Goal: Task Accomplishment & Management: Complete application form

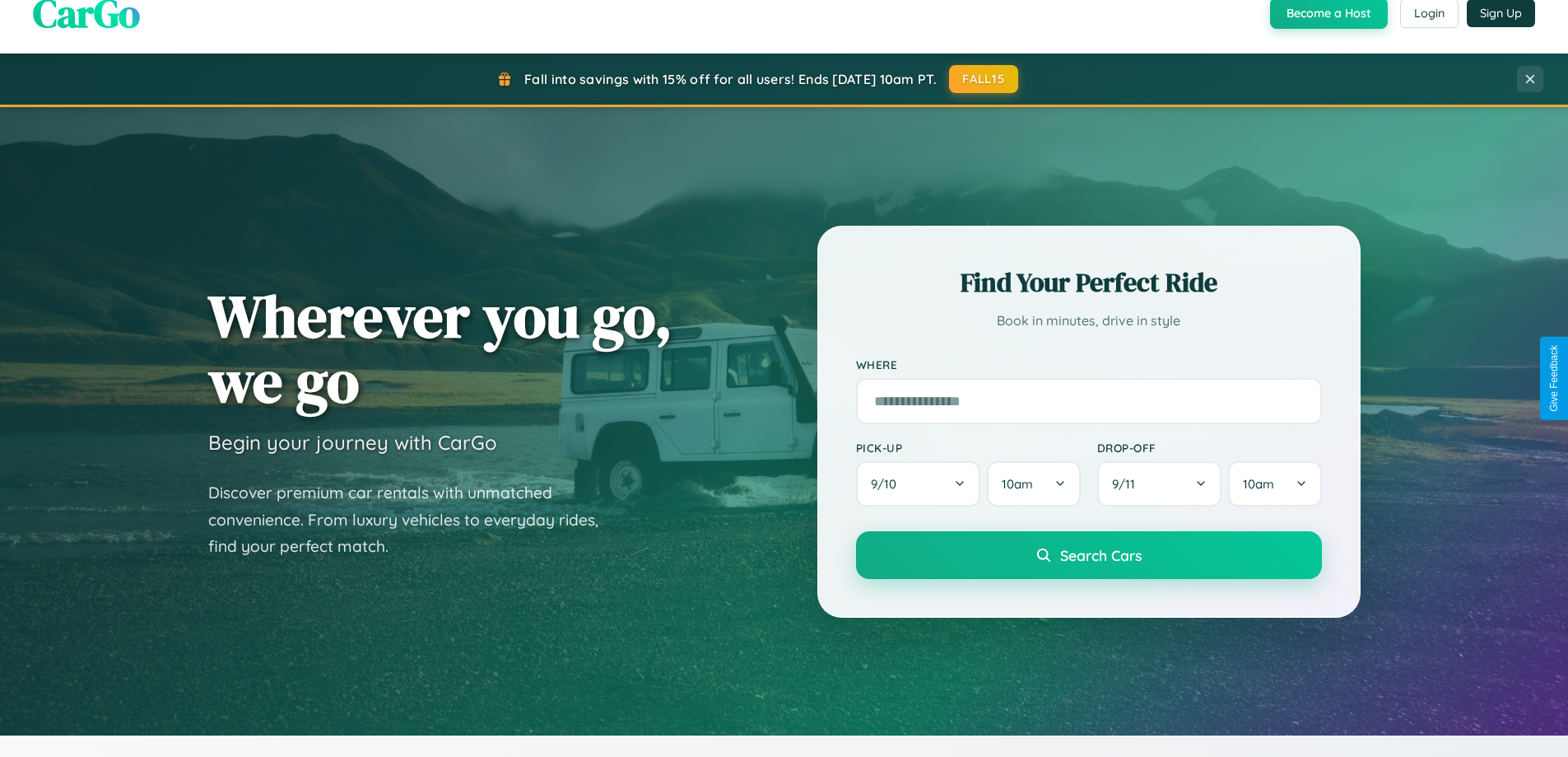
scroll to position [710, 0]
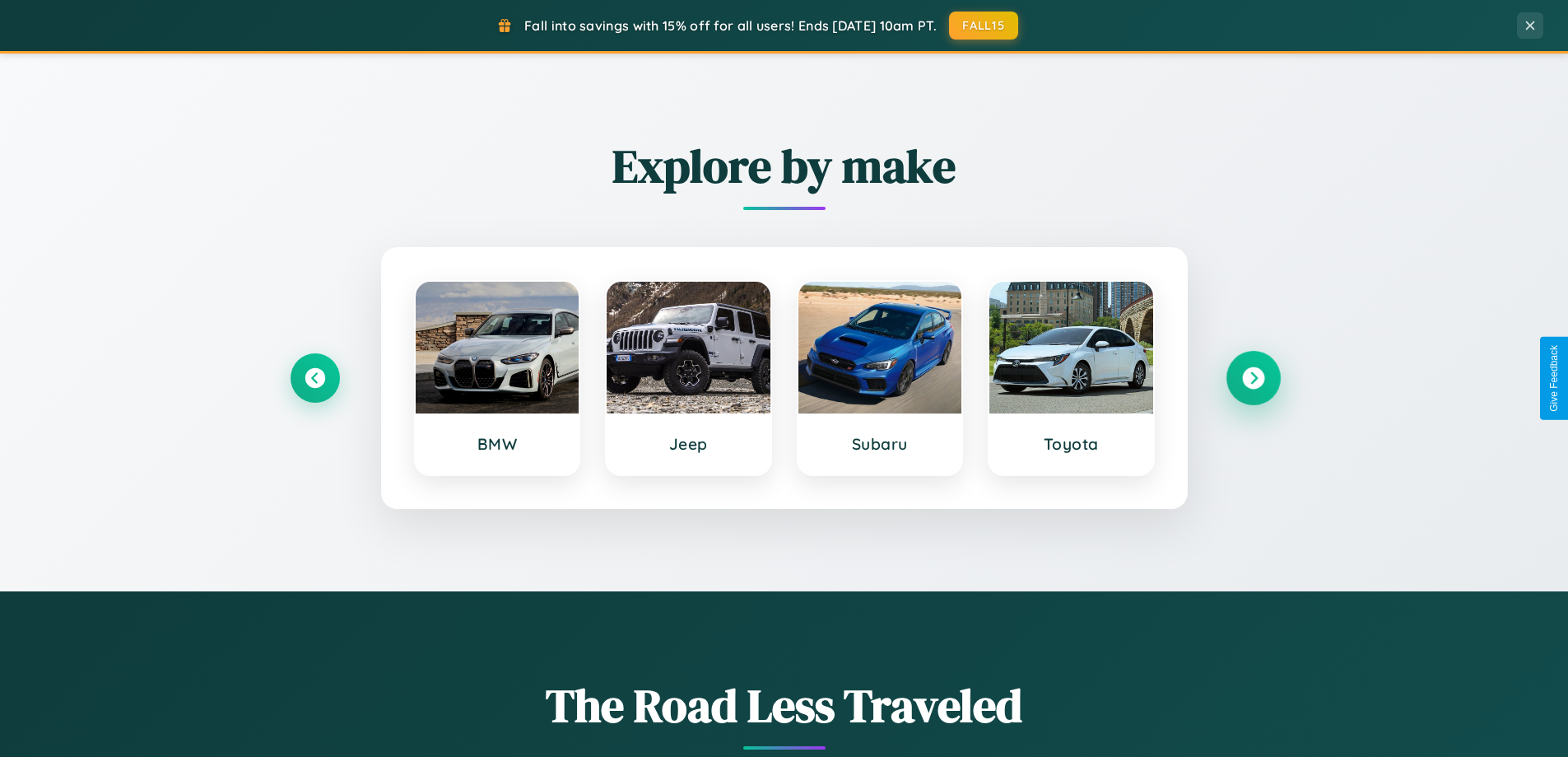
click at [1253, 378] on icon at bounding box center [1253, 378] width 22 height 22
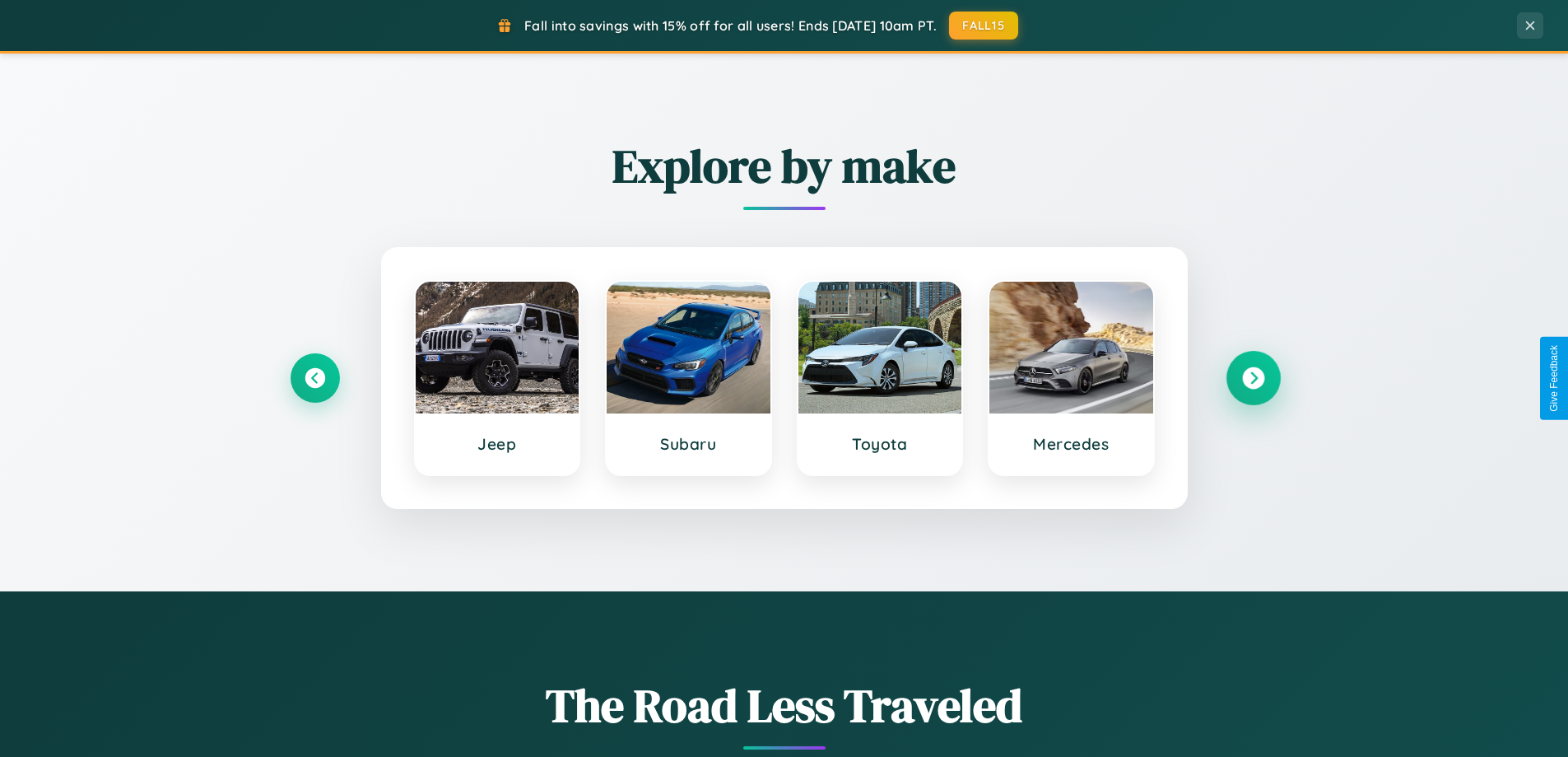
click at [1253, 378] on icon at bounding box center [1253, 378] width 22 height 22
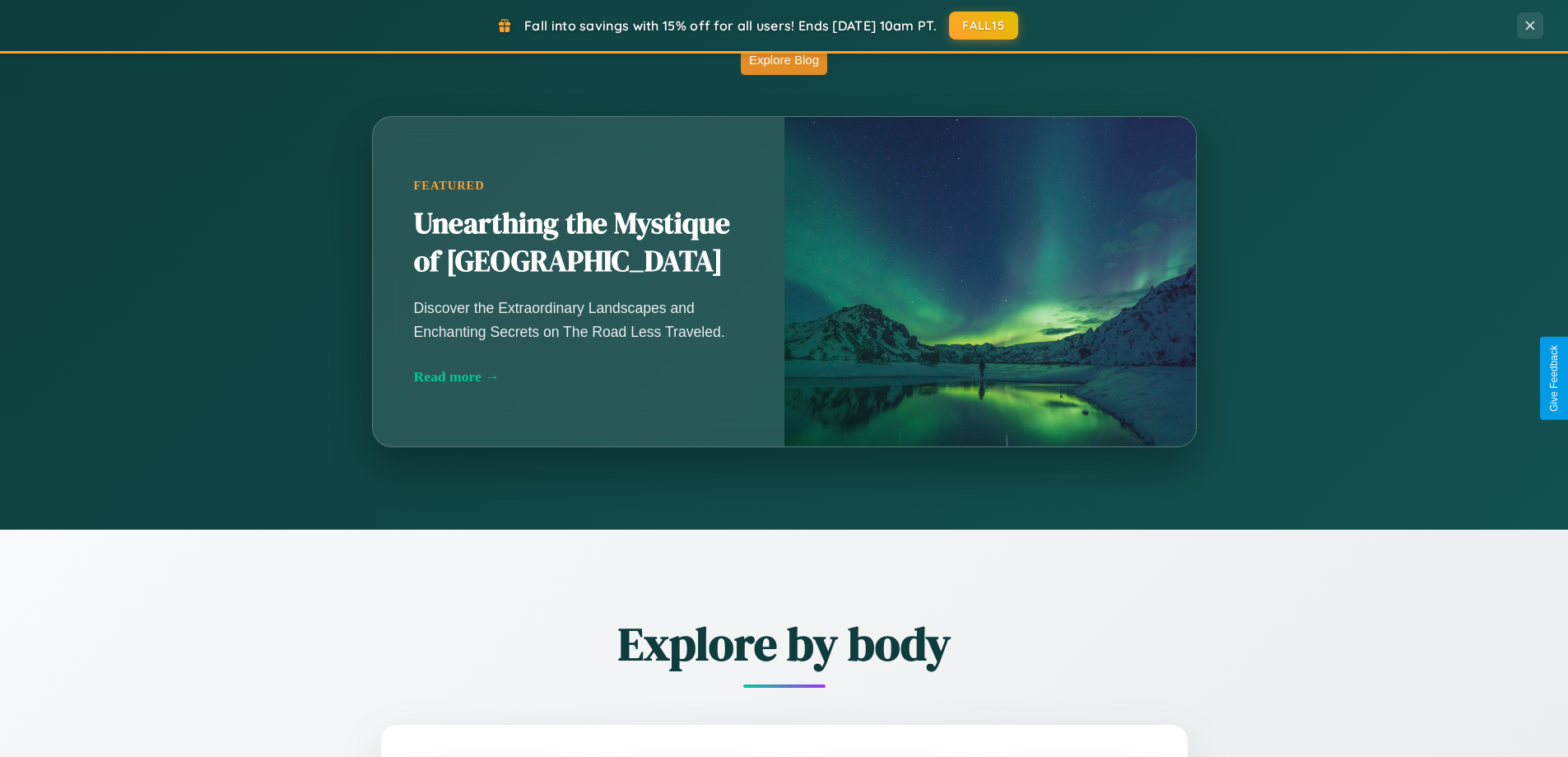
scroll to position [3169, 0]
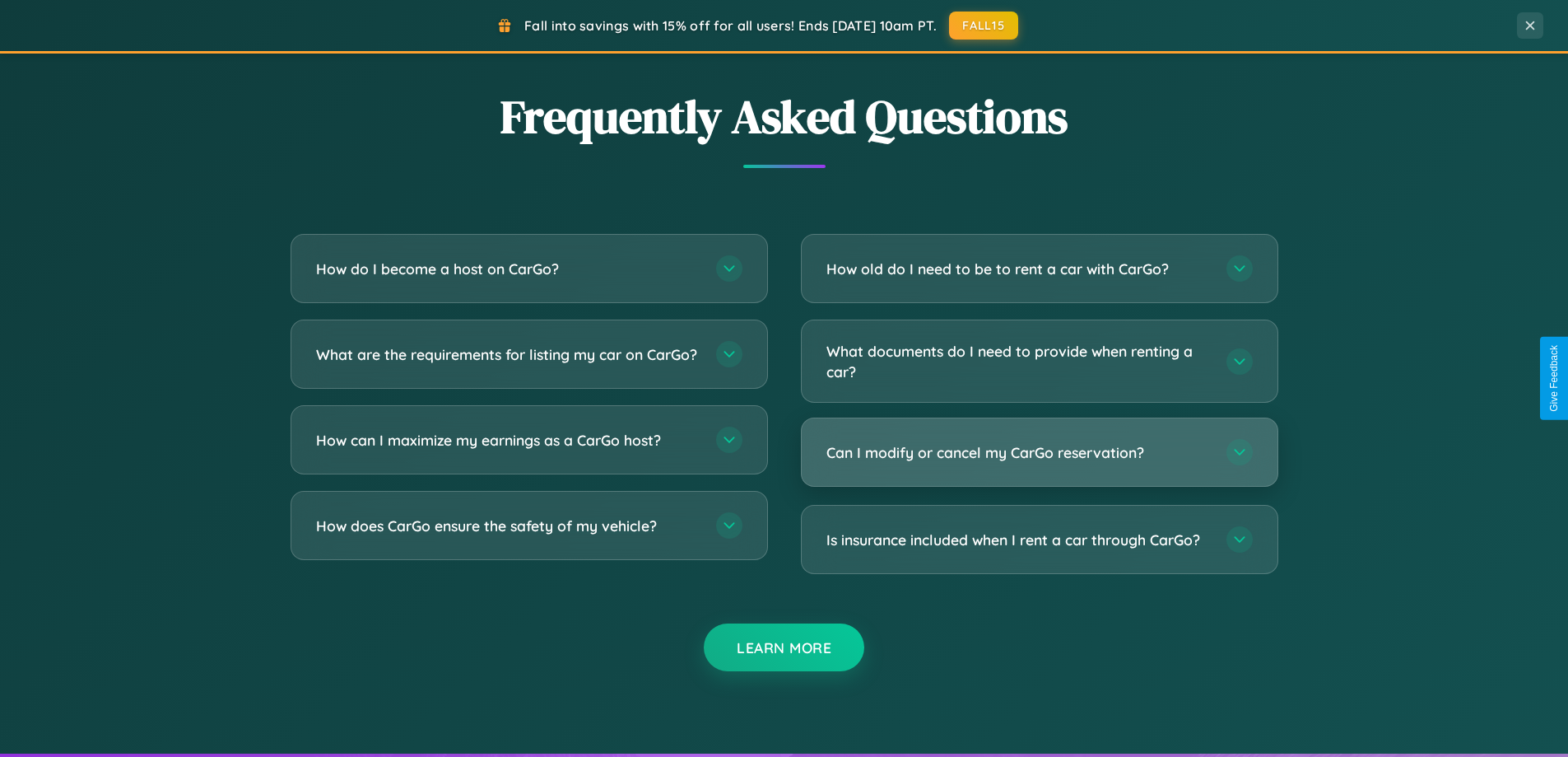
click at [1039, 452] on h3 "Can I modify or cancel my CarGo reservation?" at bounding box center [1017, 452] width 384 height 21
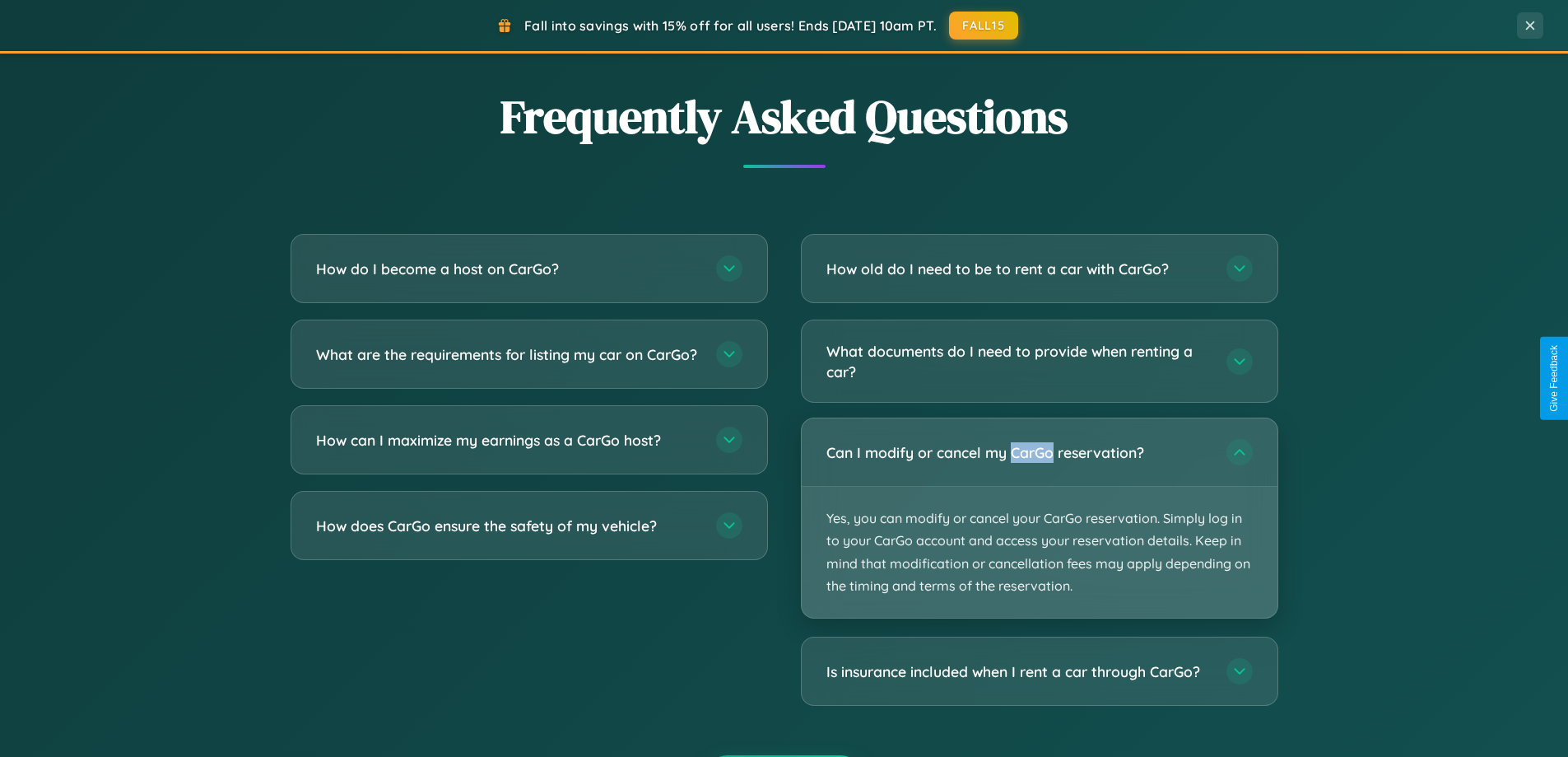
click at [1039, 518] on p "Yes, you can modify or cancel your CarGo reservation. Simply log in to your Car…" at bounding box center [1039, 552] width 475 height 131
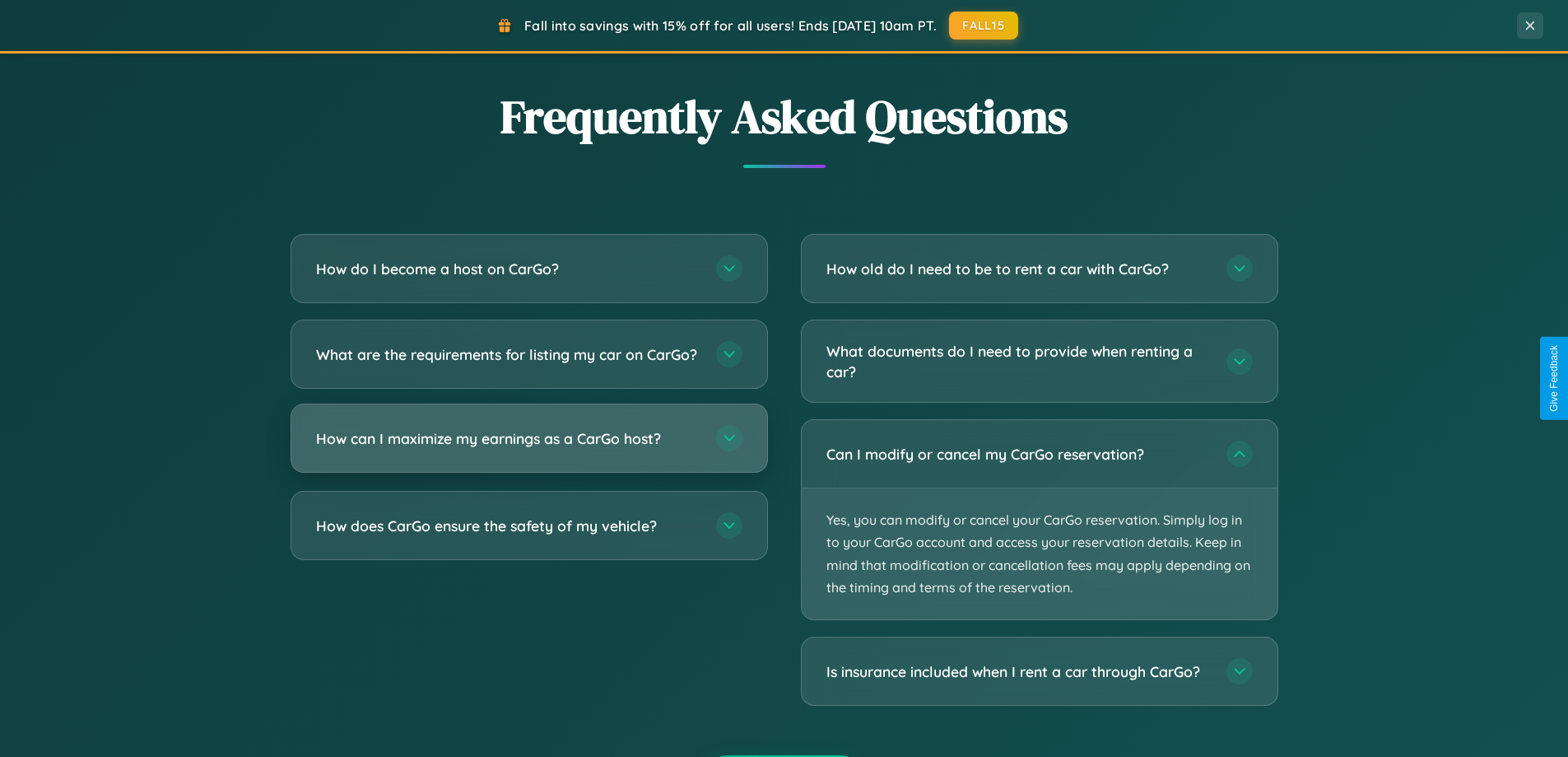
click at [528, 448] on h3 "How can I maximize my earnings as a CarGo host?" at bounding box center [508, 438] width 384 height 21
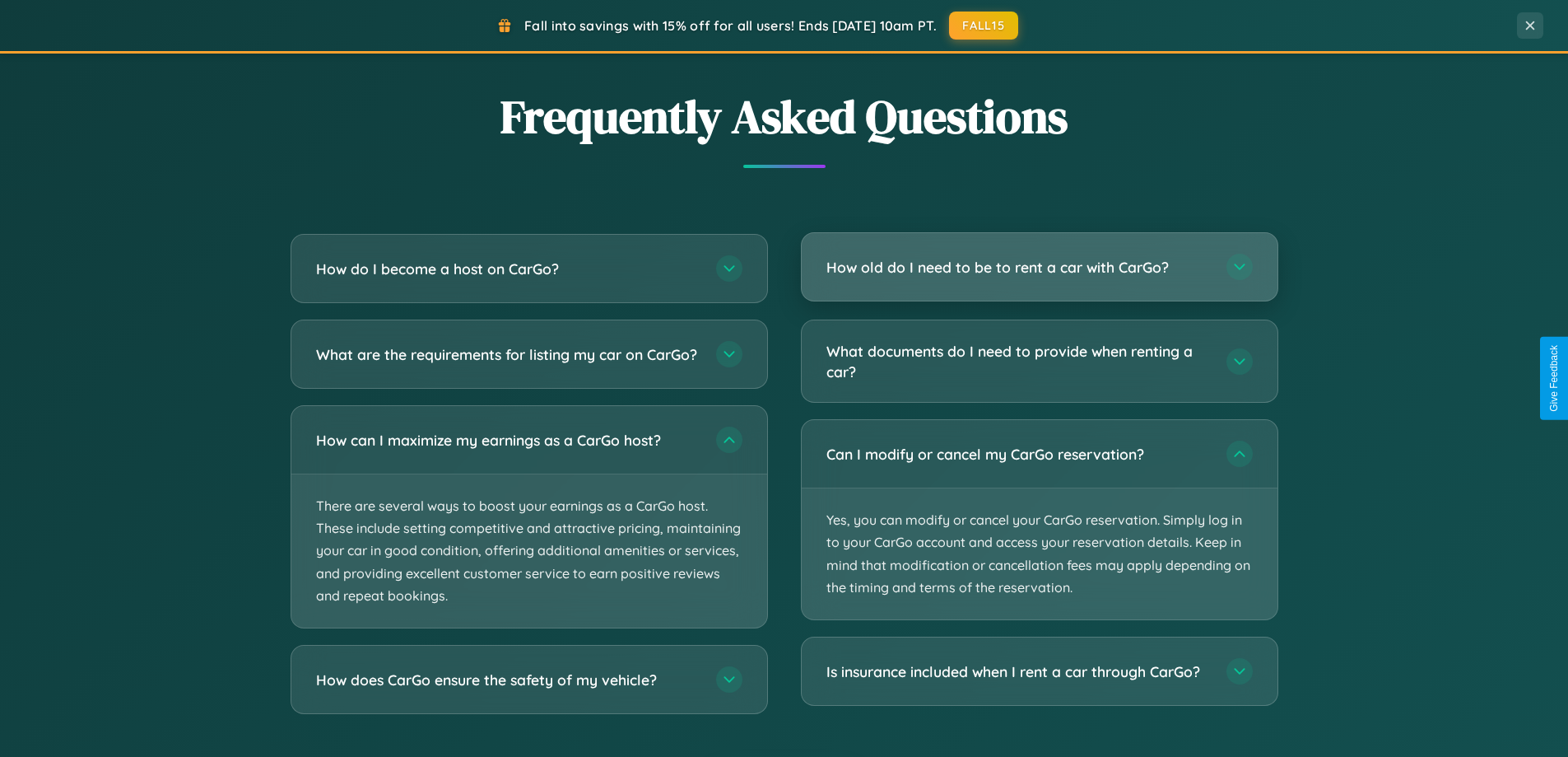
click at [1039, 269] on h3 "How old do I need to be to rent a car with CarGo?" at bounding box center [1017, 267] width 384 height 21
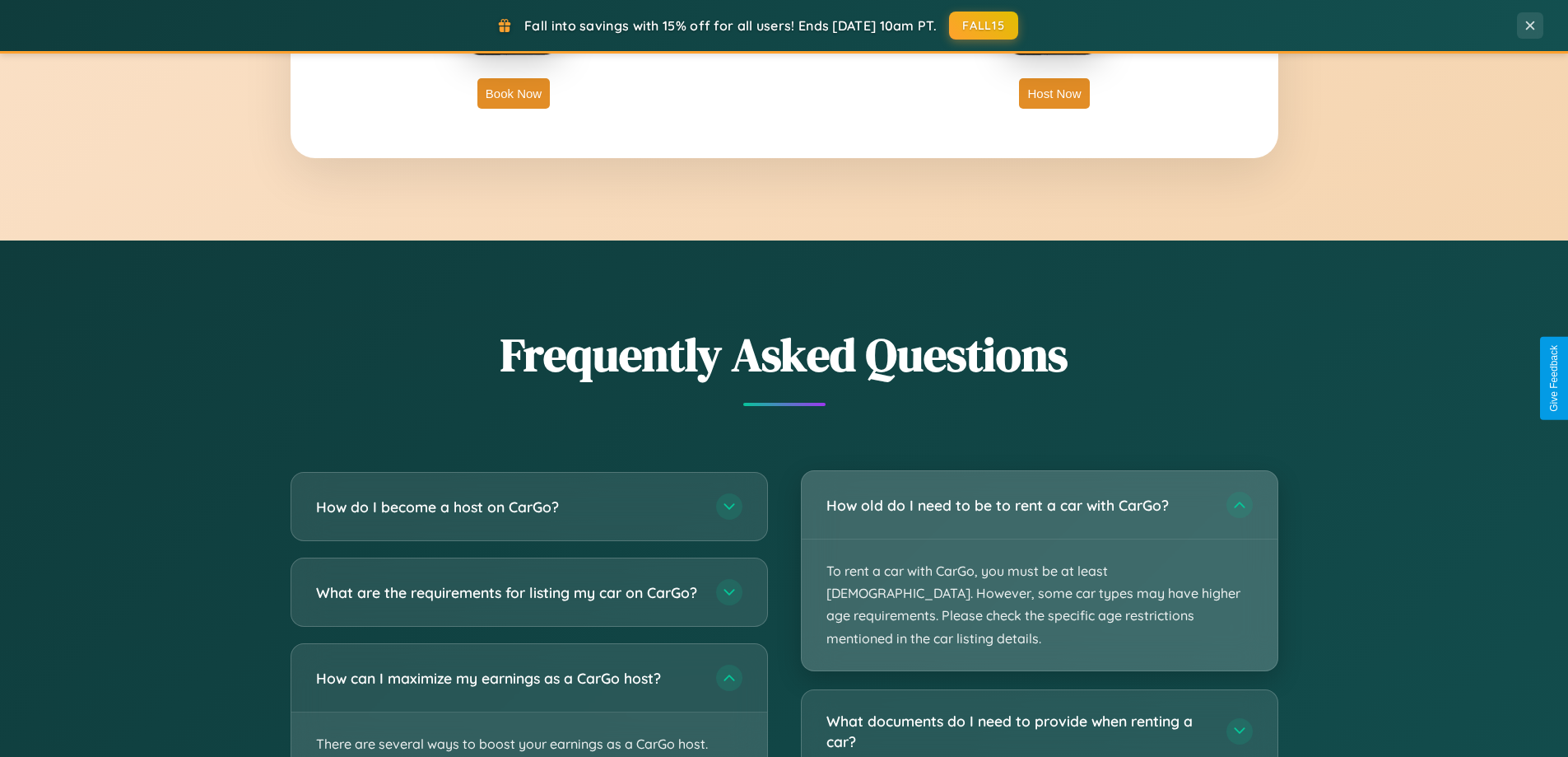
scroll to position [0, 0]
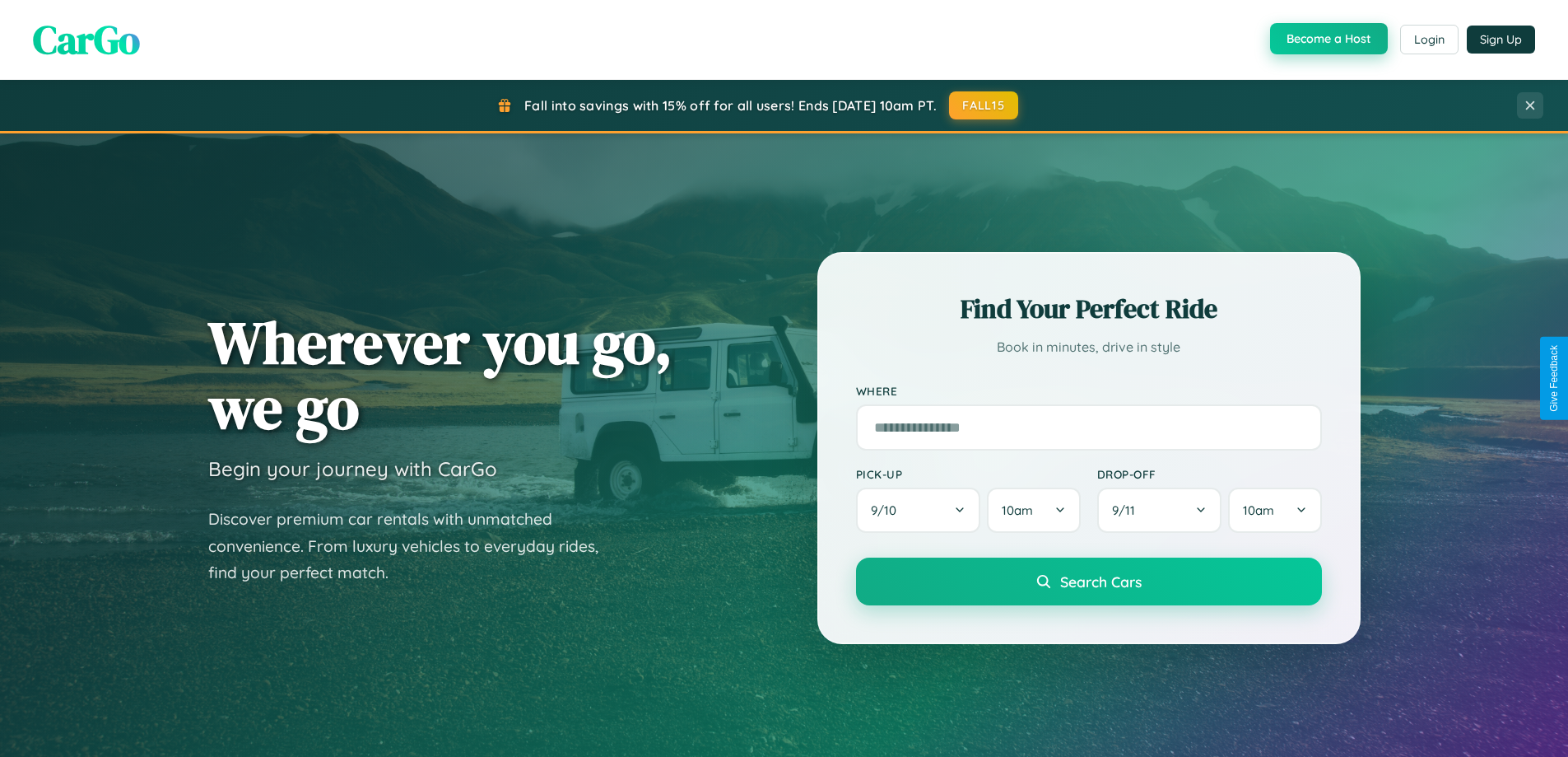
click at [1327, 39] on button "Become a Host" at bounding box center [1329, 39] width 118 height 31
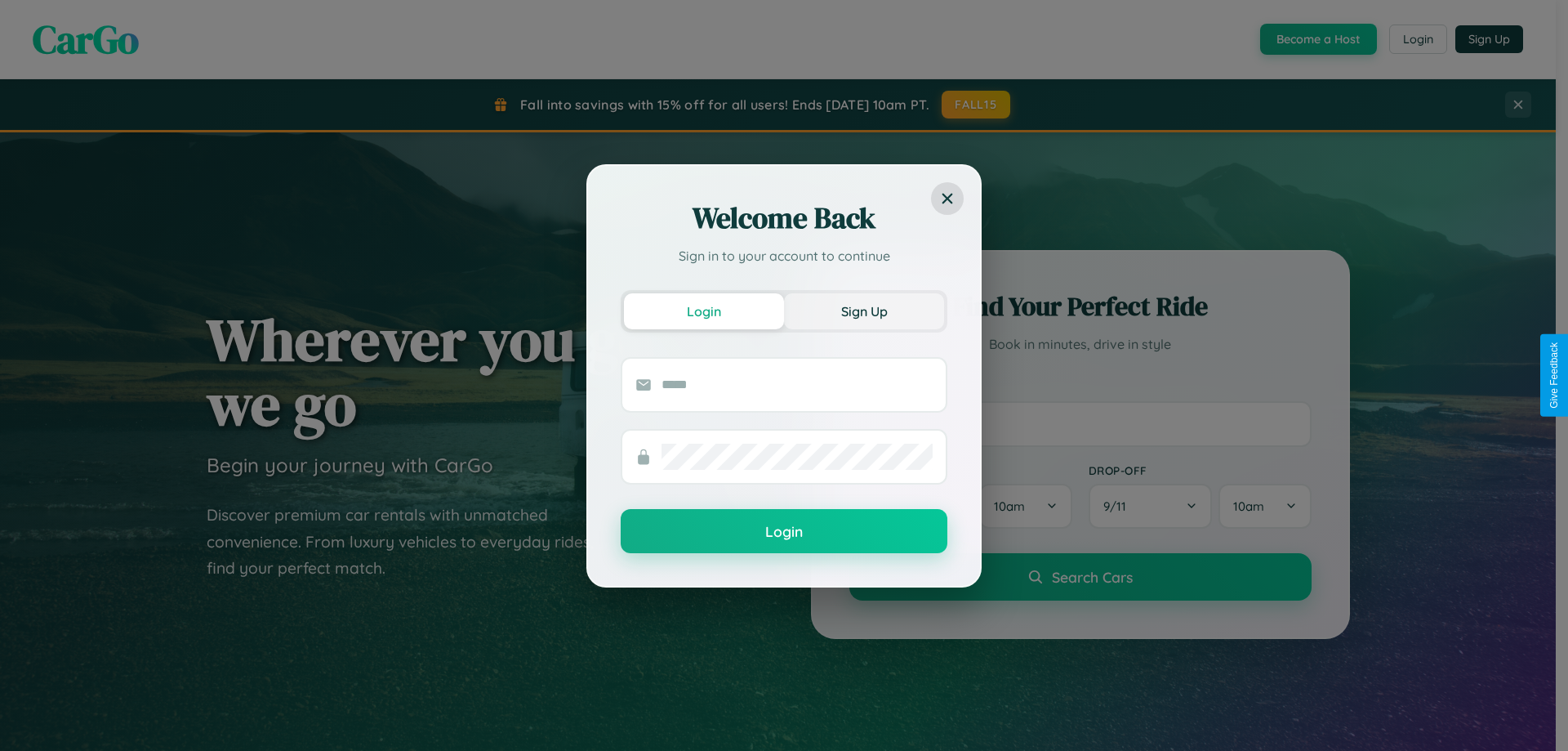
click at [864, 310] on button "Sign Up" at bounding box center [863, 311] width 160 height 36
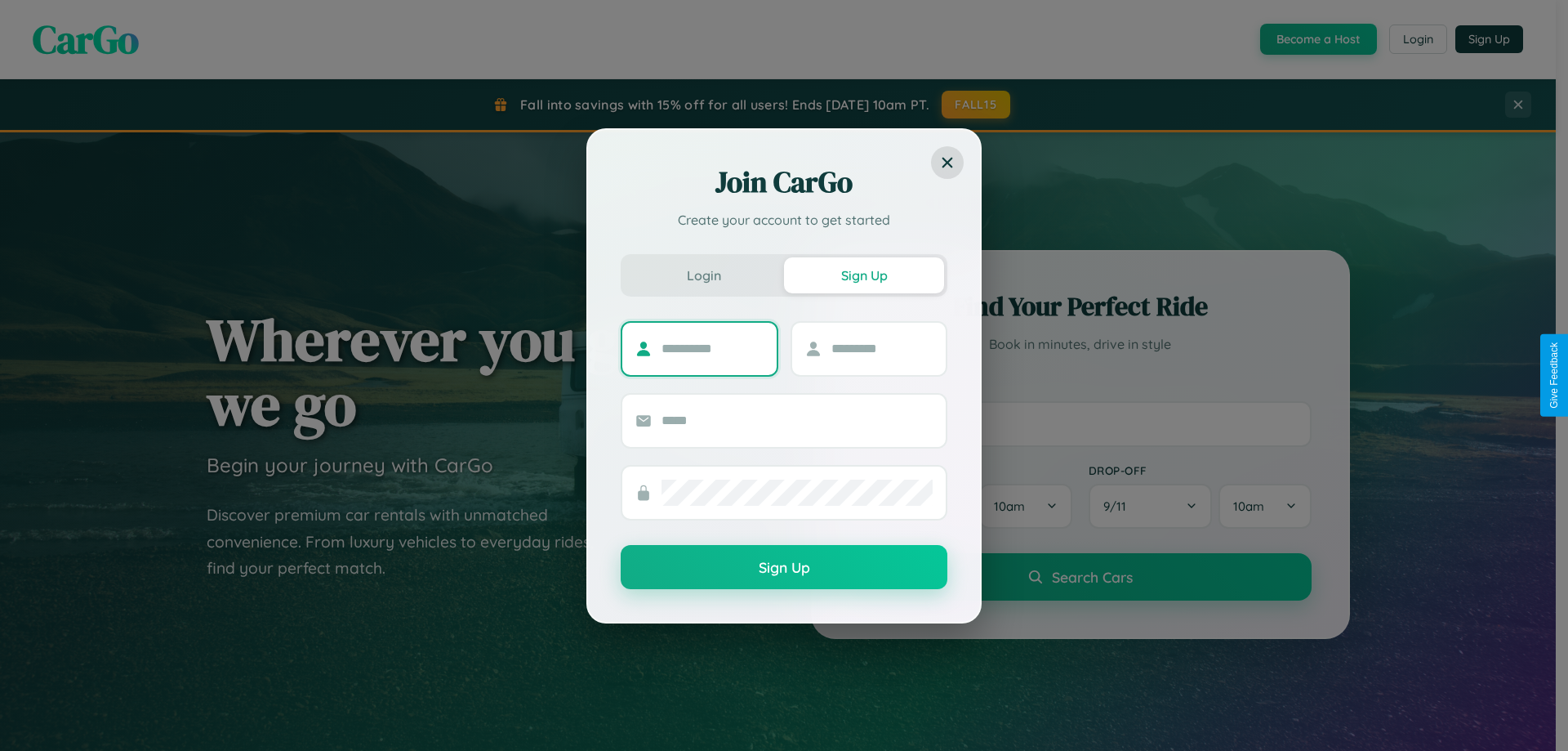
click at [712, 348] on input "text" at bounding box center [712, 348] width 102 height 26
type input "*****"
click at [881, 348] on input "text" at bounding box center [881, 348] width 102 height 26
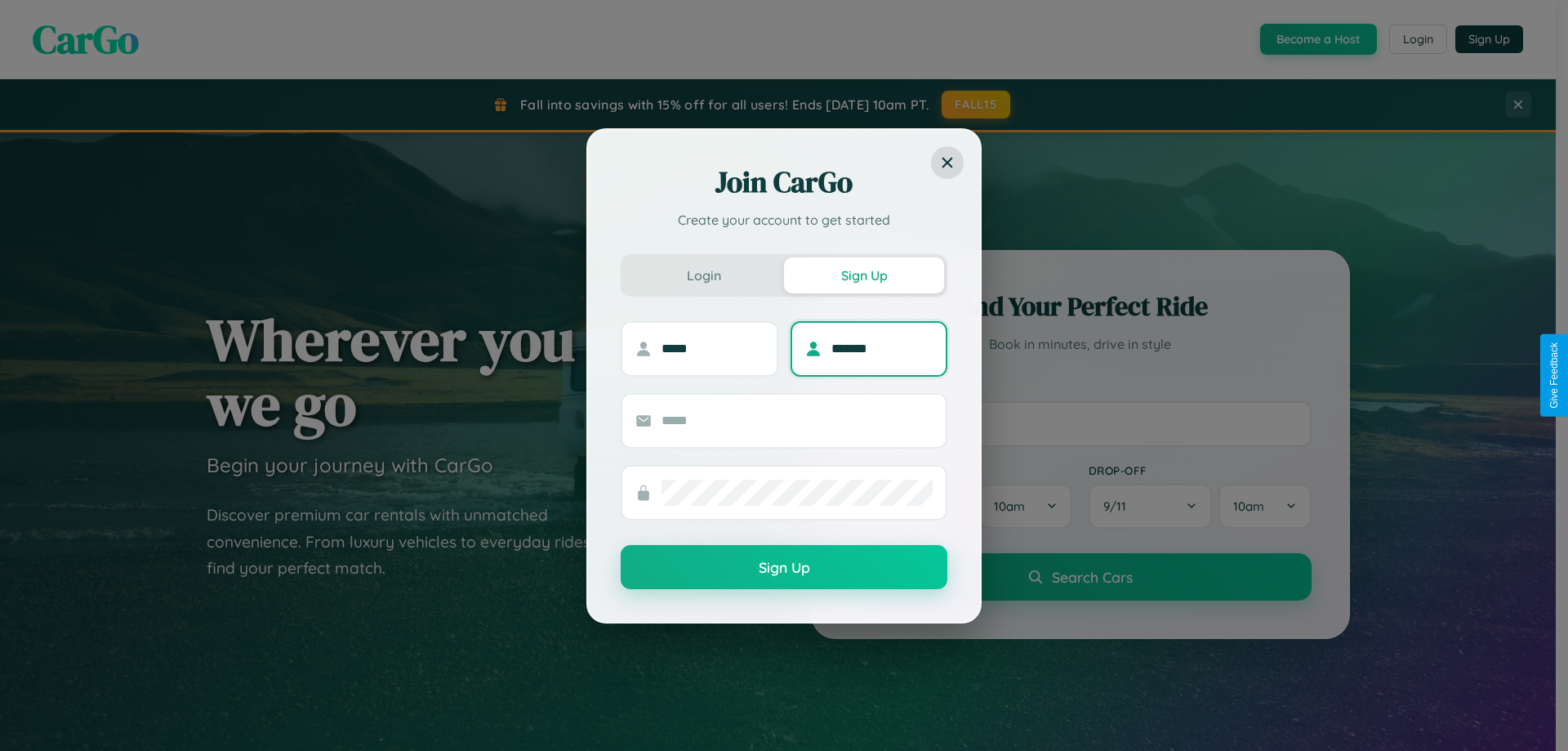
type input "*******"
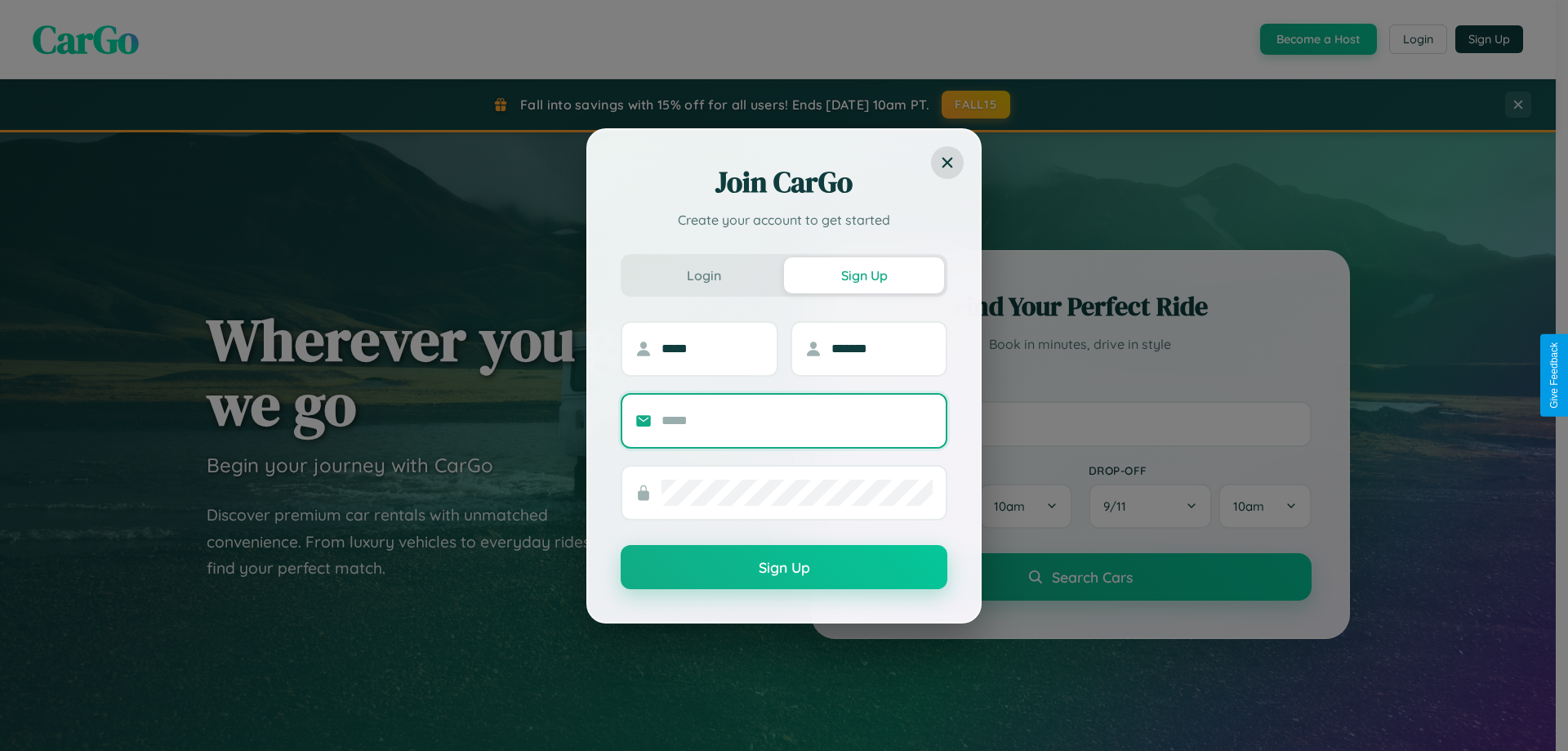
click at [797, 420] on input "text" at bounding box center [797, 421] width 271 height 26
type input "**********"
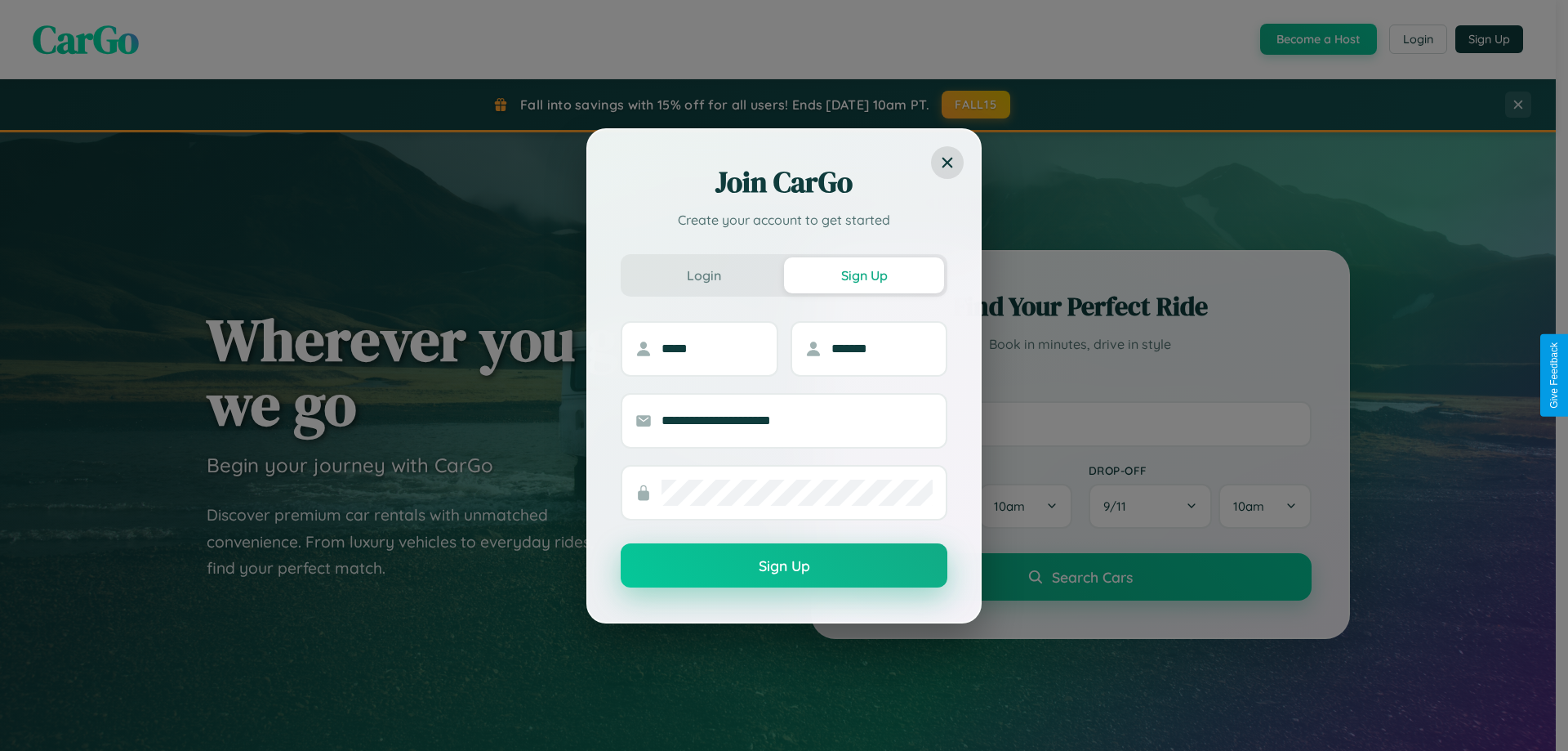
click at [784, 566] on button "Sign Up" at bounding box center [784, 566] width 326 height 45
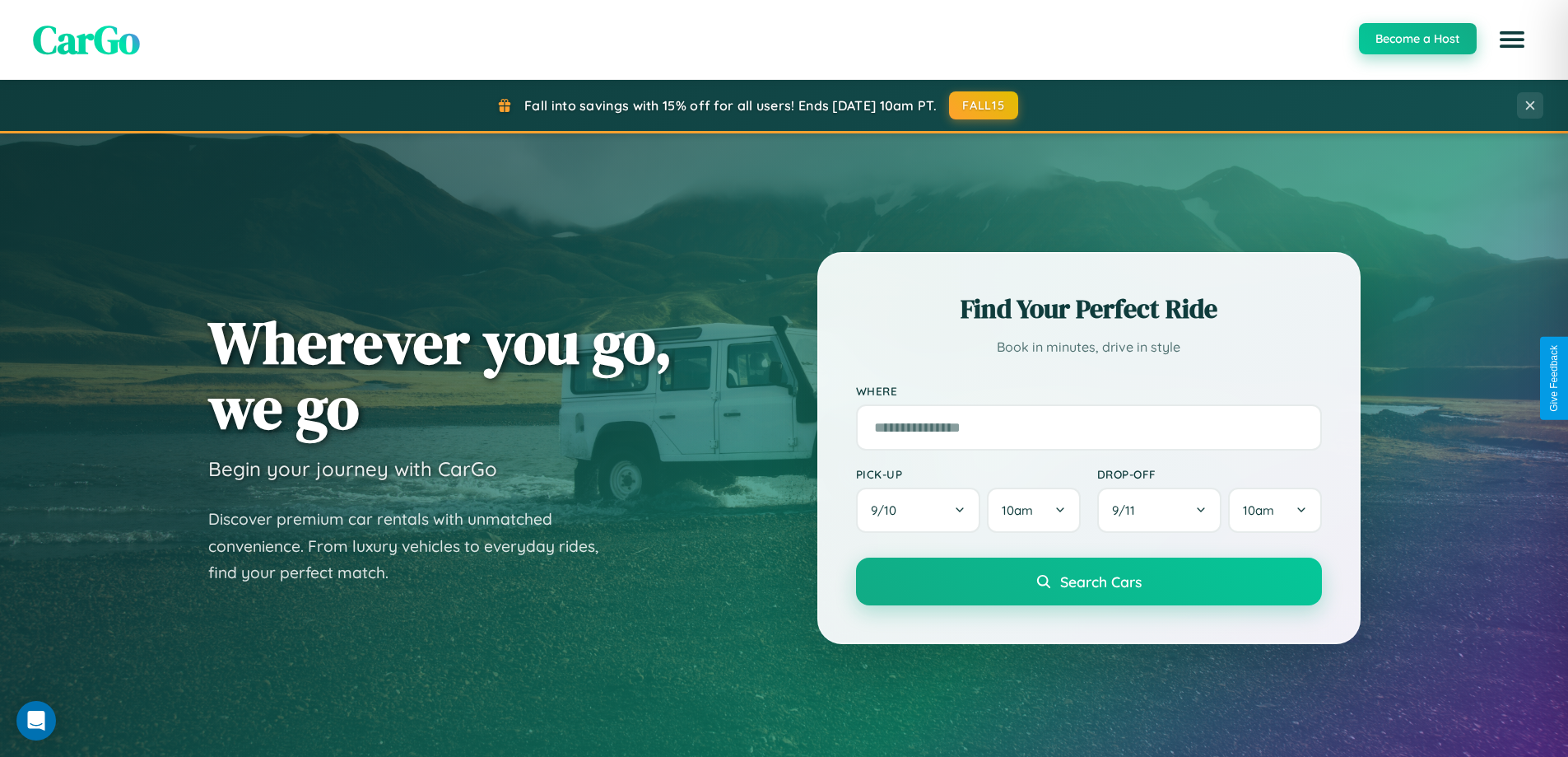
click at [1417, 39] on button "Become a Host" at bounding box center [1418, 39] width 118 height 31
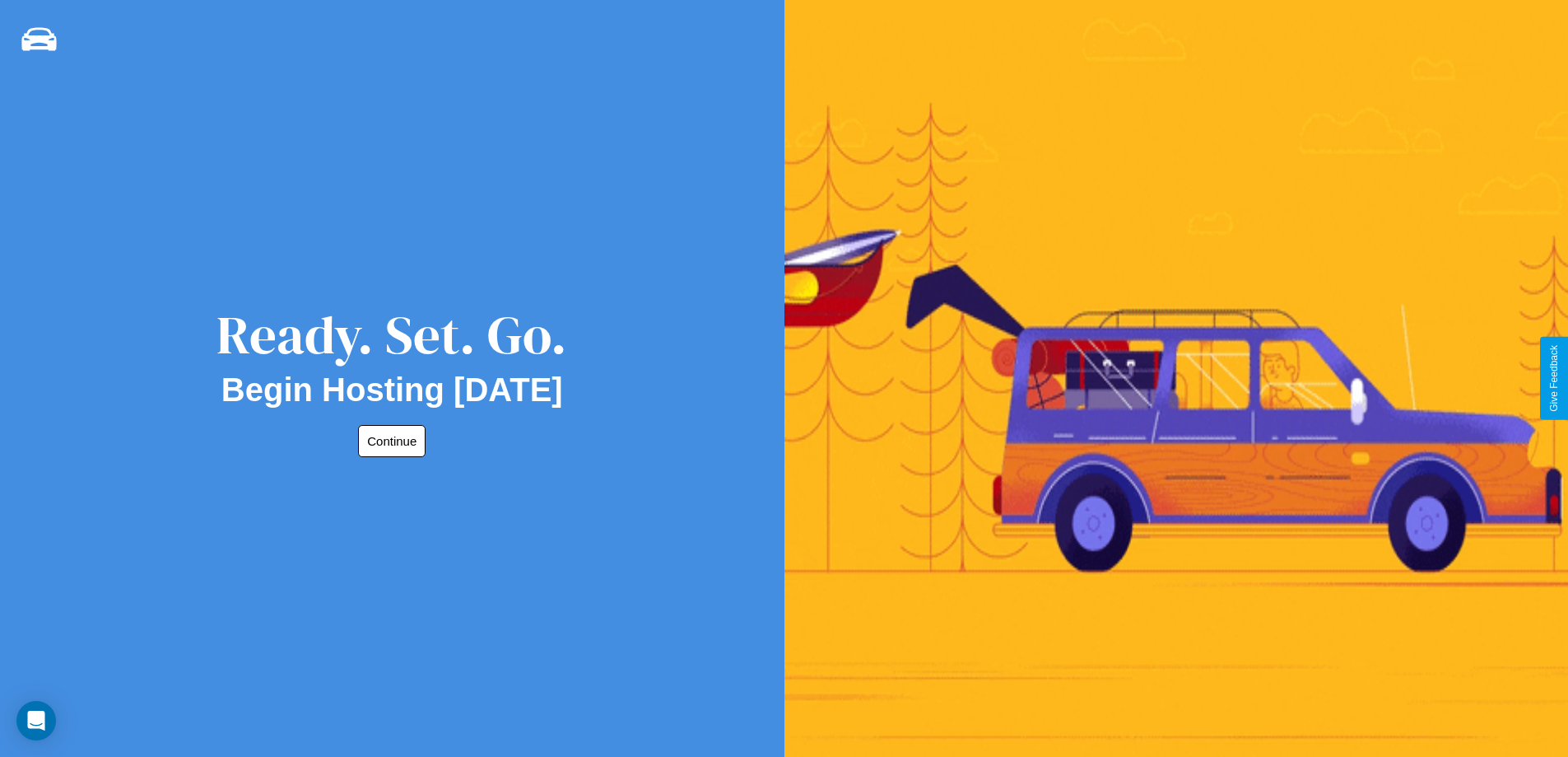
click at [389, 441] on button "Continue" at bounding box center [392, 441] width 67 height 32
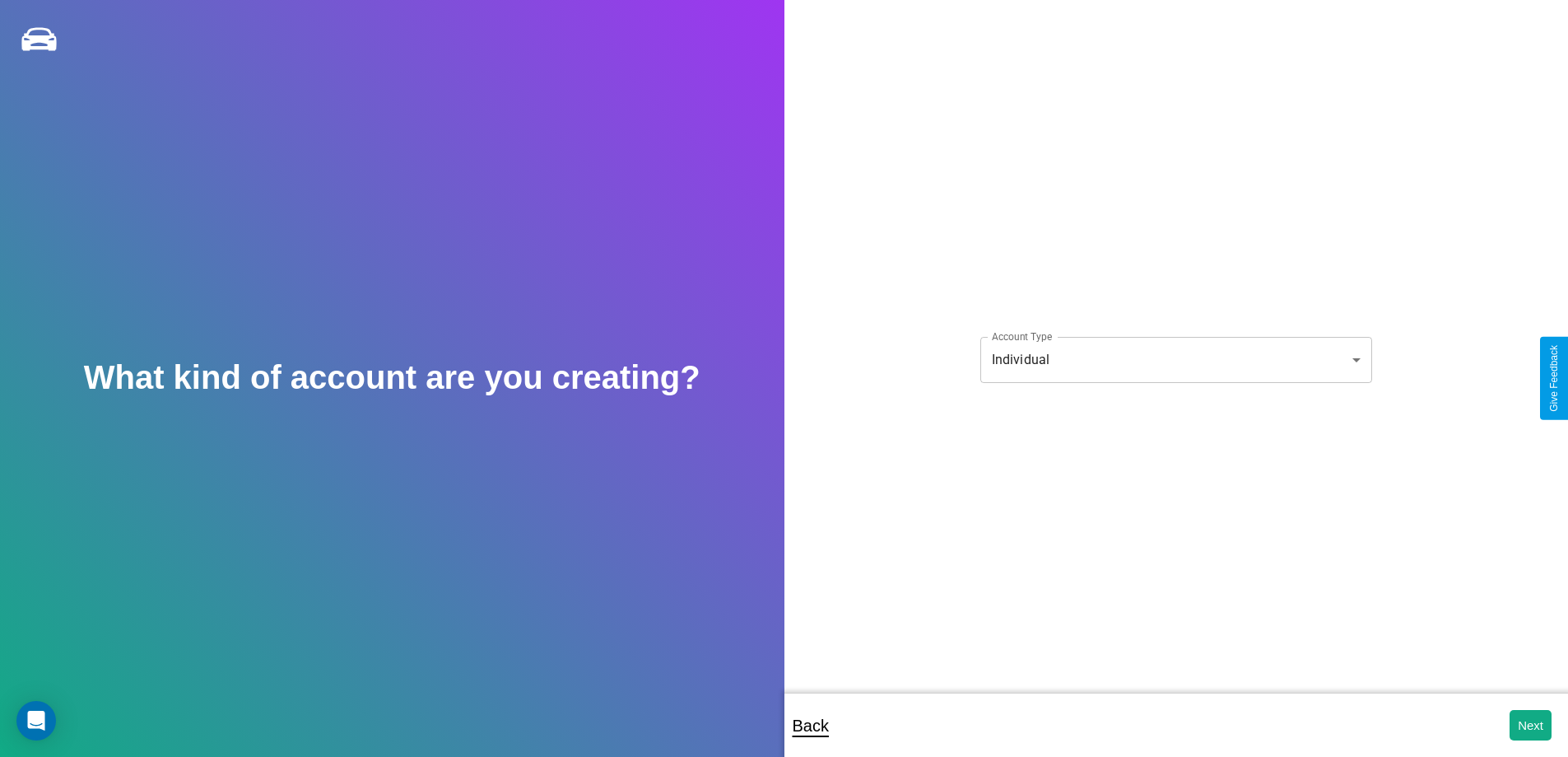
click at [1176, 359] on body "**********" at bounding box center [784, 389] width 1568 height 778
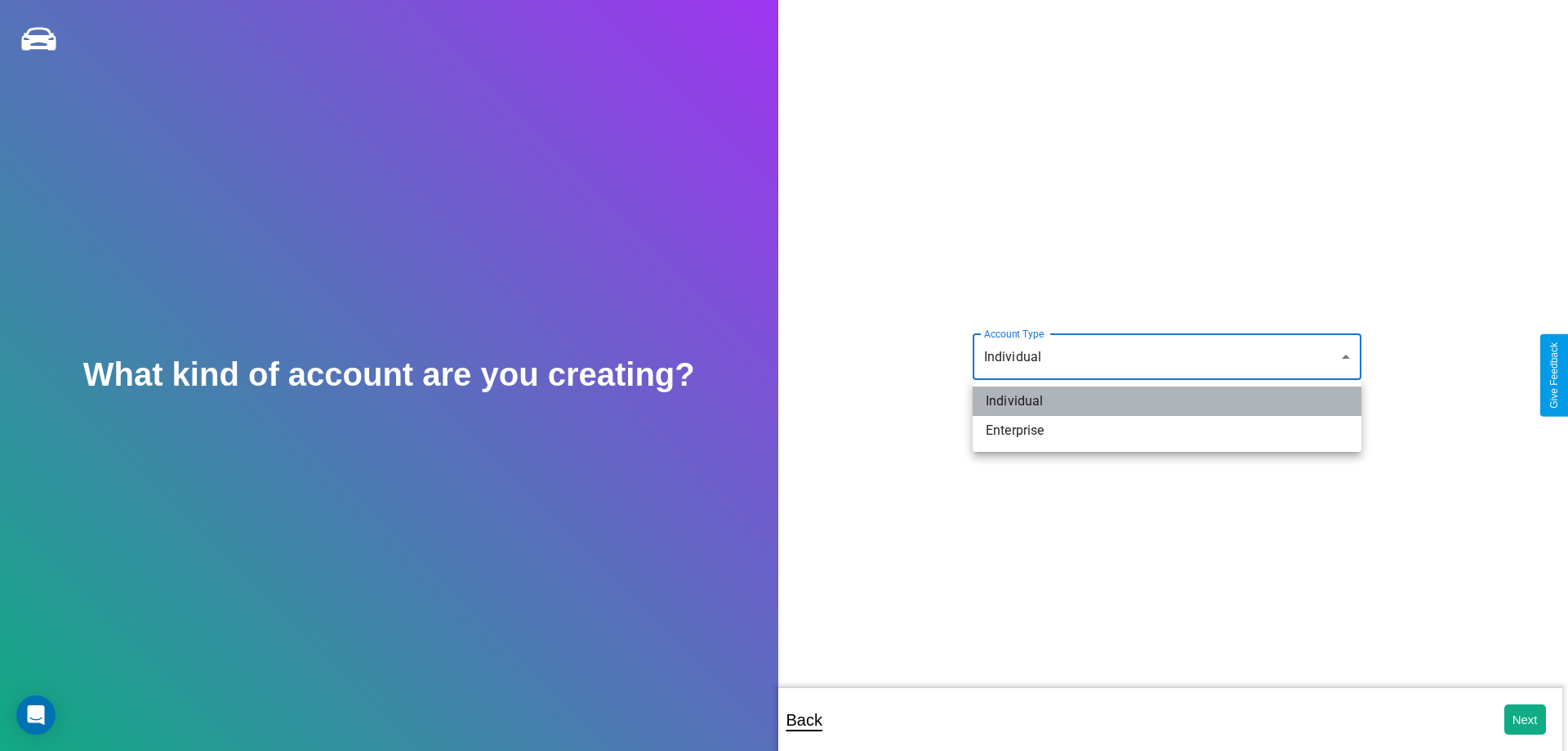
click at [1167, 401] on li "Individual" at bounding box center [1166, 401] width 388 height 29
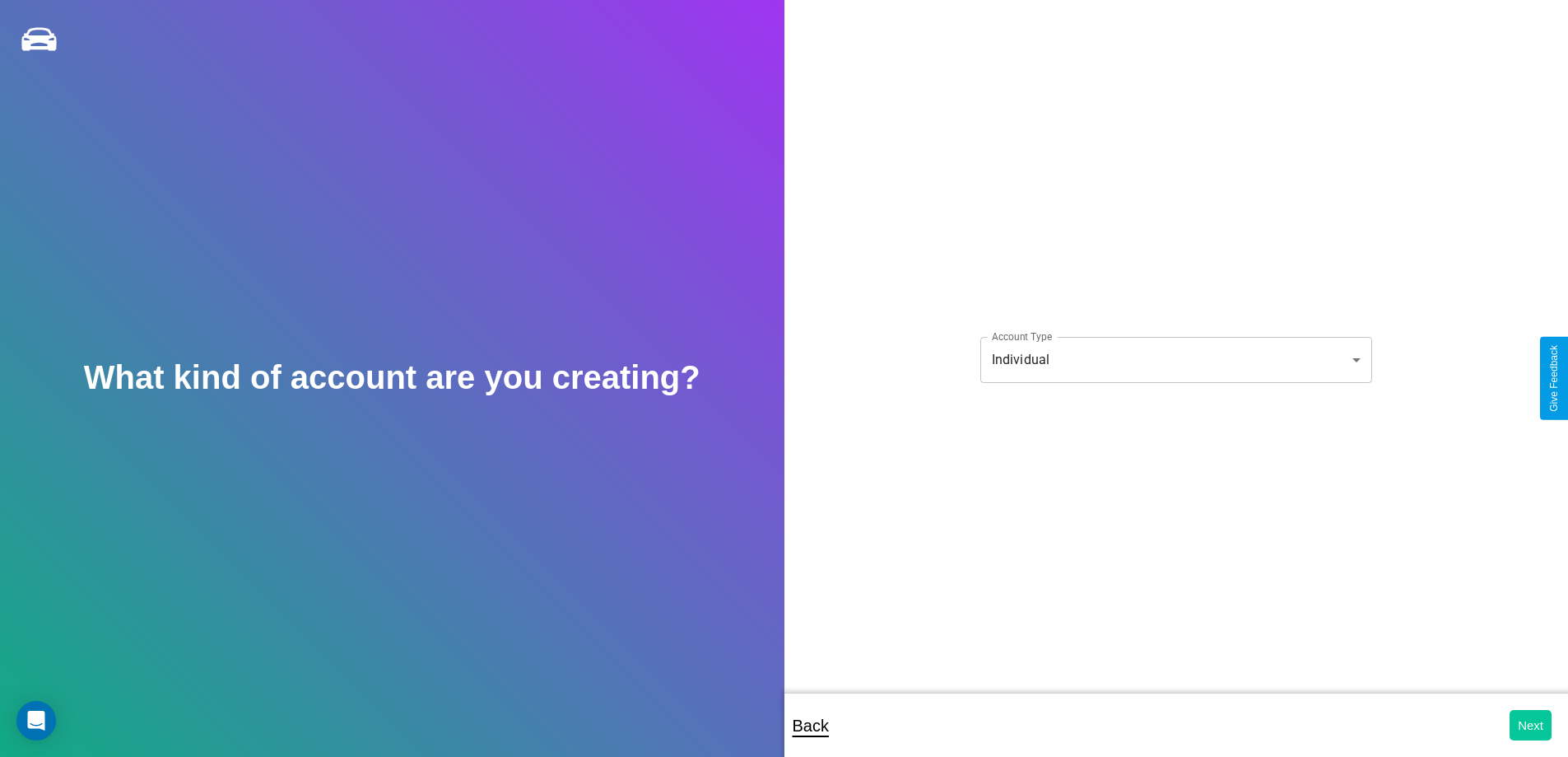
click at [1530, 725] on button "Next" at bounding box center [1530, 725] width 42 height 30
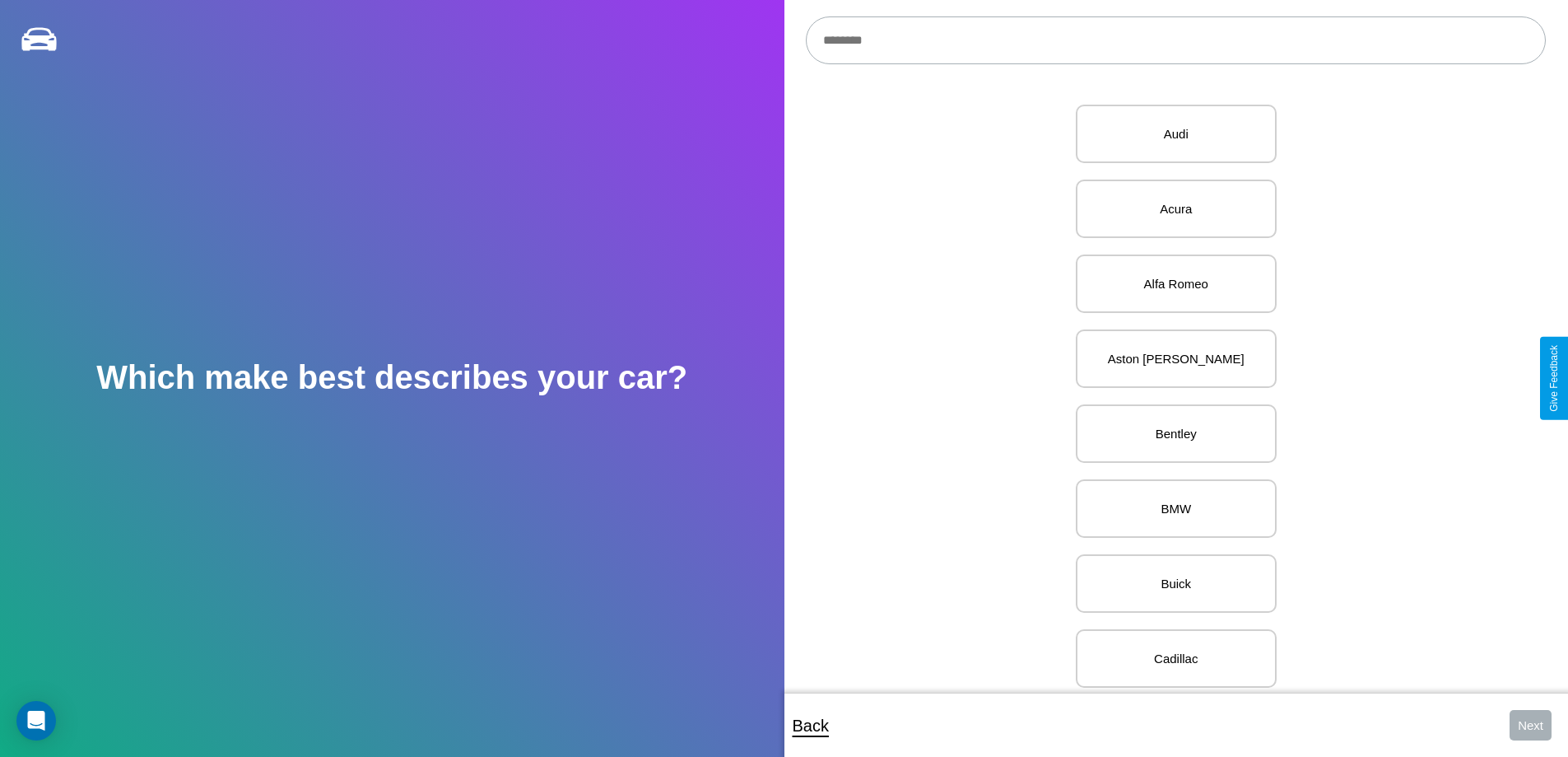
click at [1176, 40] on input "text" at bounding box center [1176, 40] width 740 height 48
type input "*****"
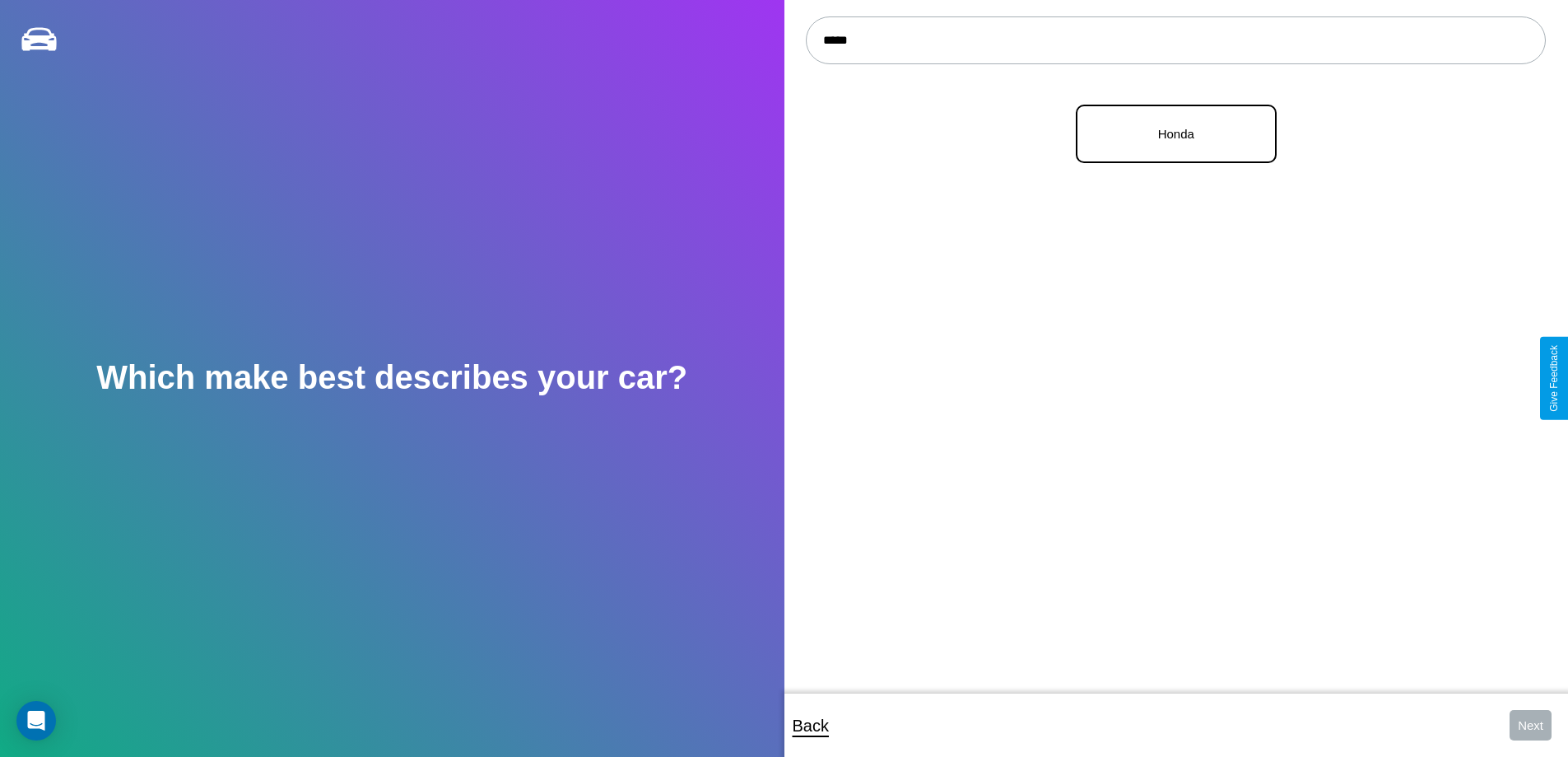
click at [1170, 134] on p "Honda" at bounding box center [1176, 134] width 165 height 22
click at [1530, 725] on button "Next" at bounding box center [1530, 725] width 42 height 30
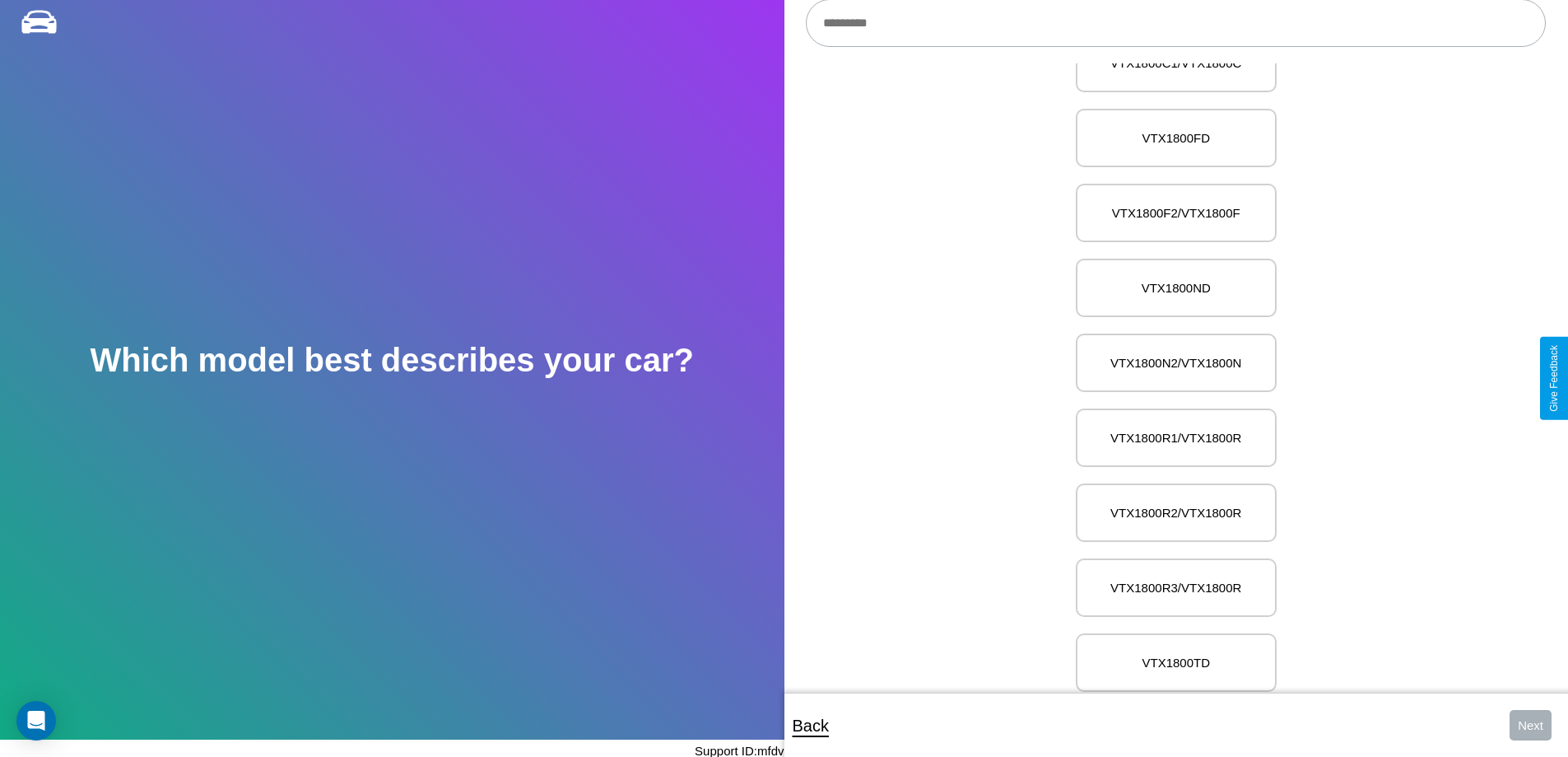
scroll to position [17459, 0]
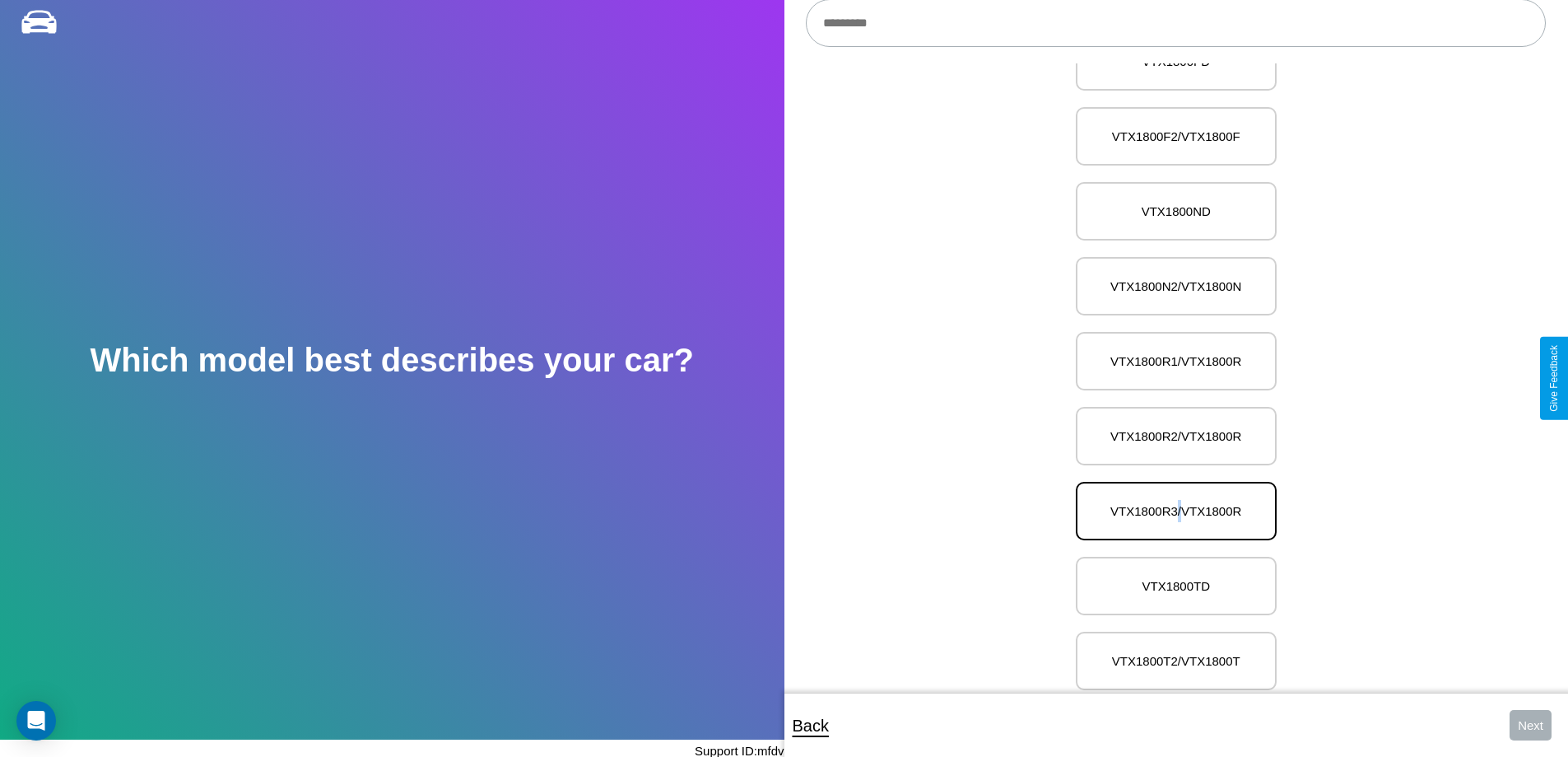
click at [1170, 500] on p "VTX1800R3/VTX1800R" at bounding box center [1176, 511] width 165 height 22
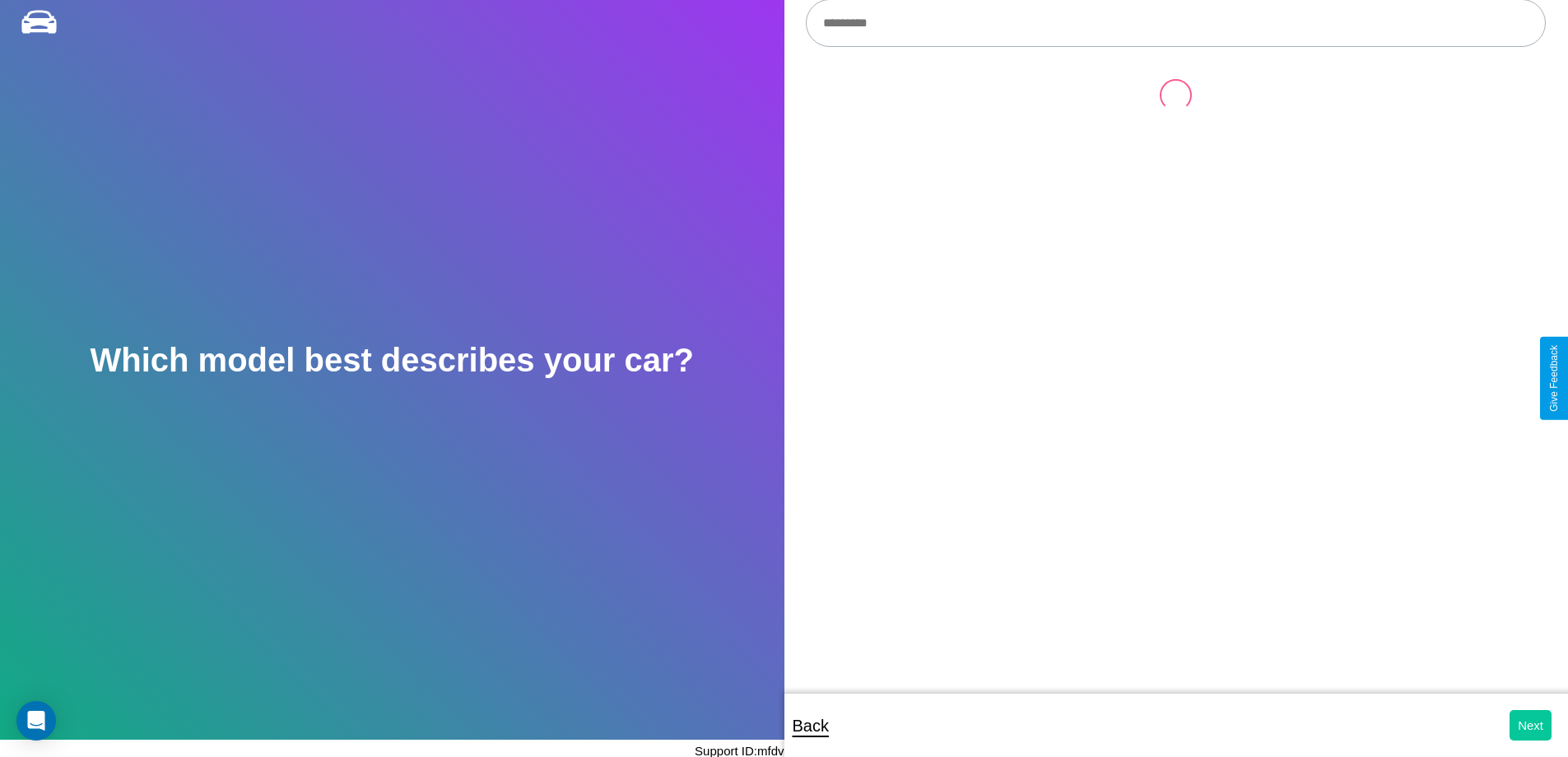
scroll to position [0, 0]
click at [1530, 725] on button "Next" at bounding box center [1530, 725] width 42 height 30
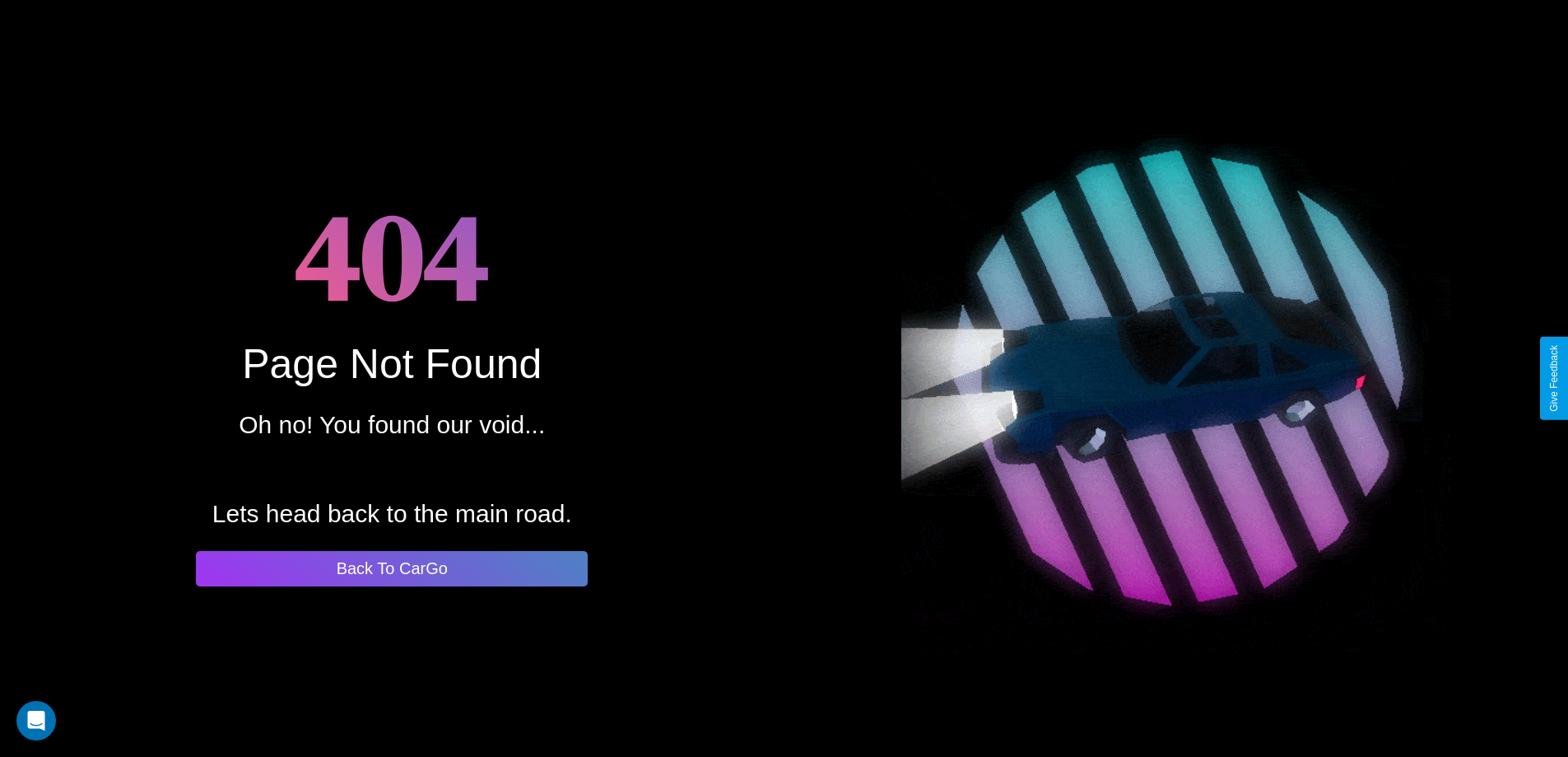
click at [392, 568] on button "Back To CarGo" at bounding box center [392, 568] width 392 height 35
